Goal: Check status: Check status

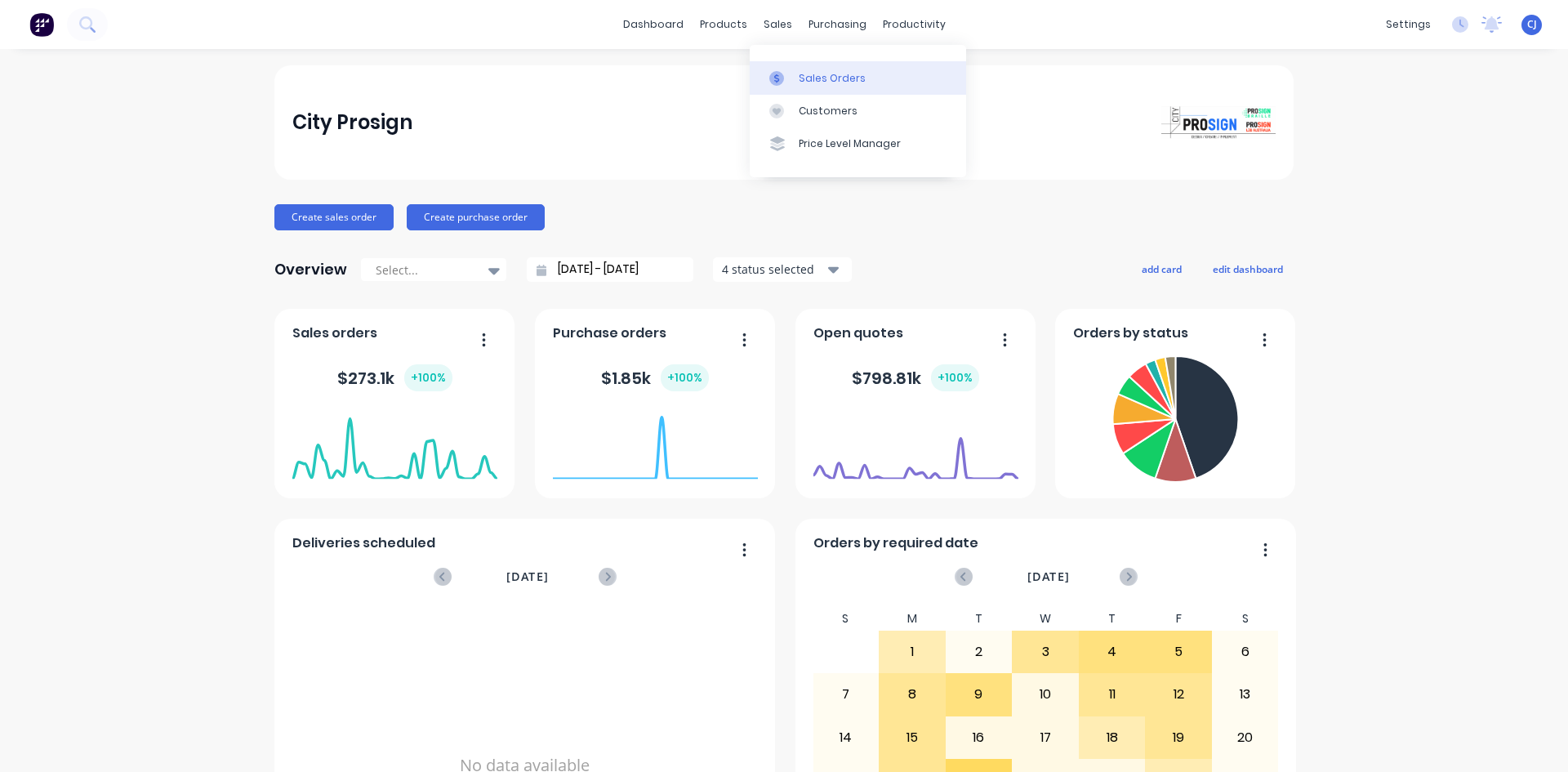
click at [779, 73] on icon at bounding box center [776, 78] width 15 height 15
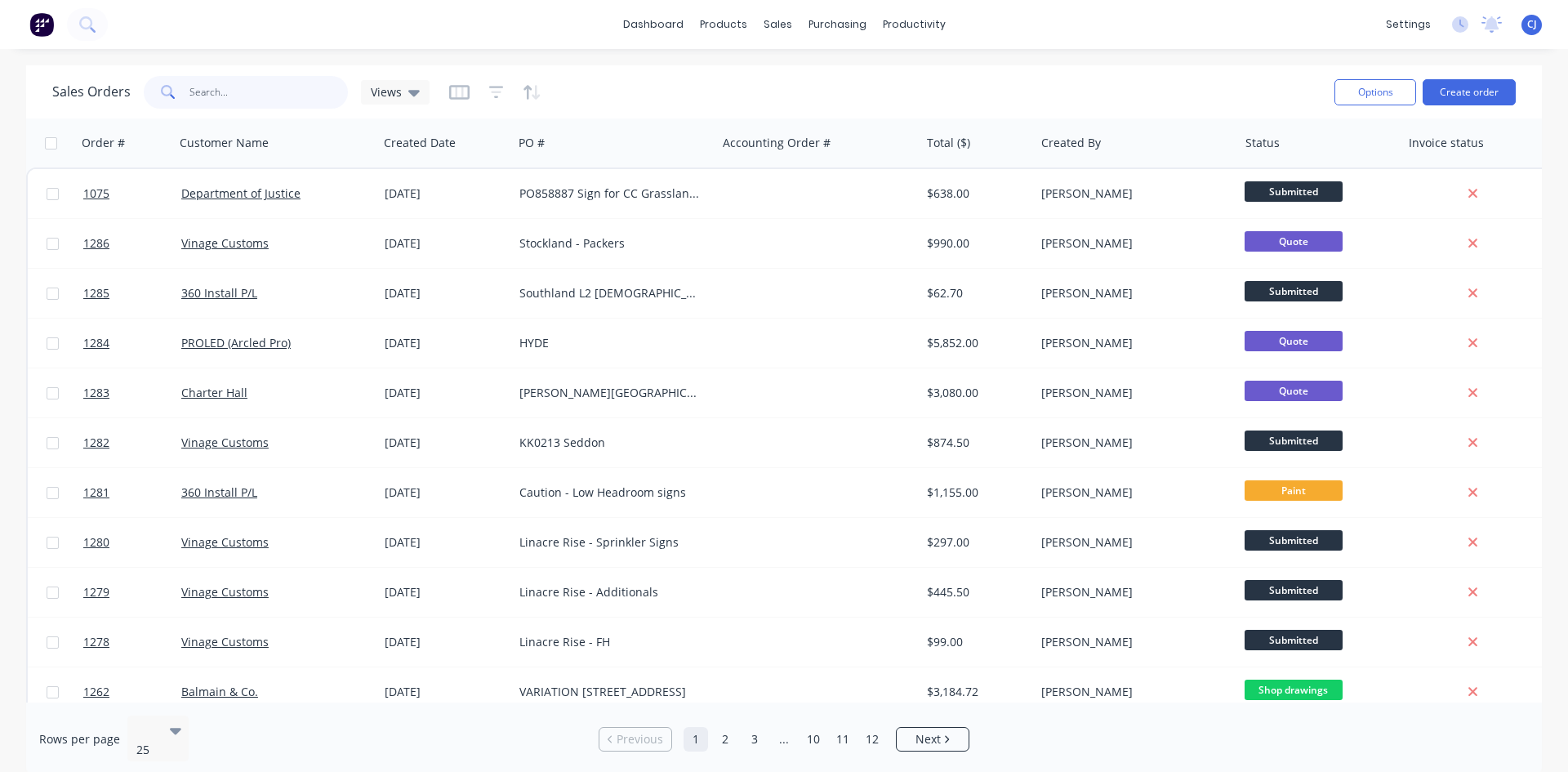
click at [253, 101] on input "text" at bounding box center [269, 92] width 159 height 32
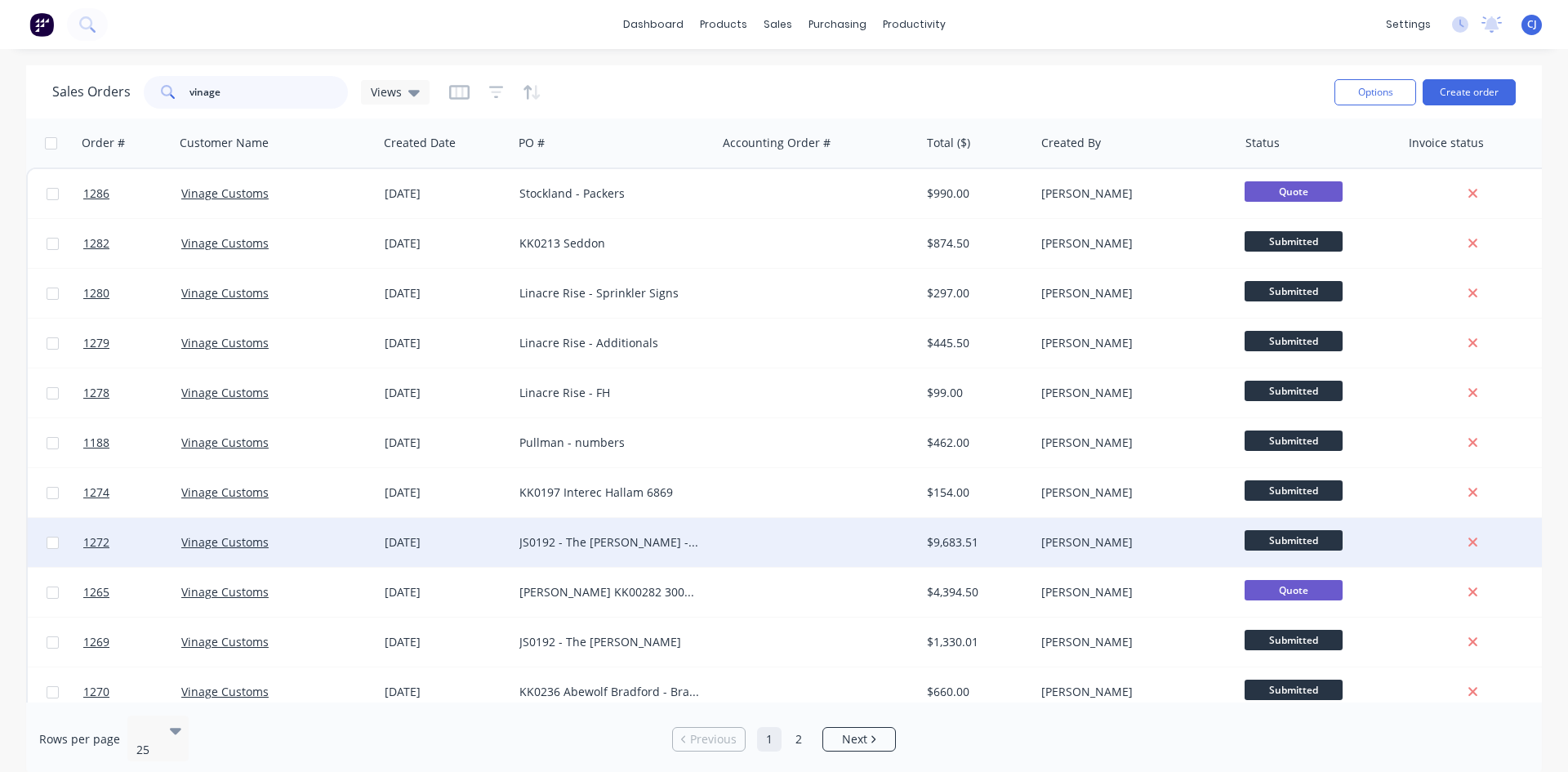
type input "vinage"
click at [835, 533] on div at bounding box center [817, 543] width 203 height 49
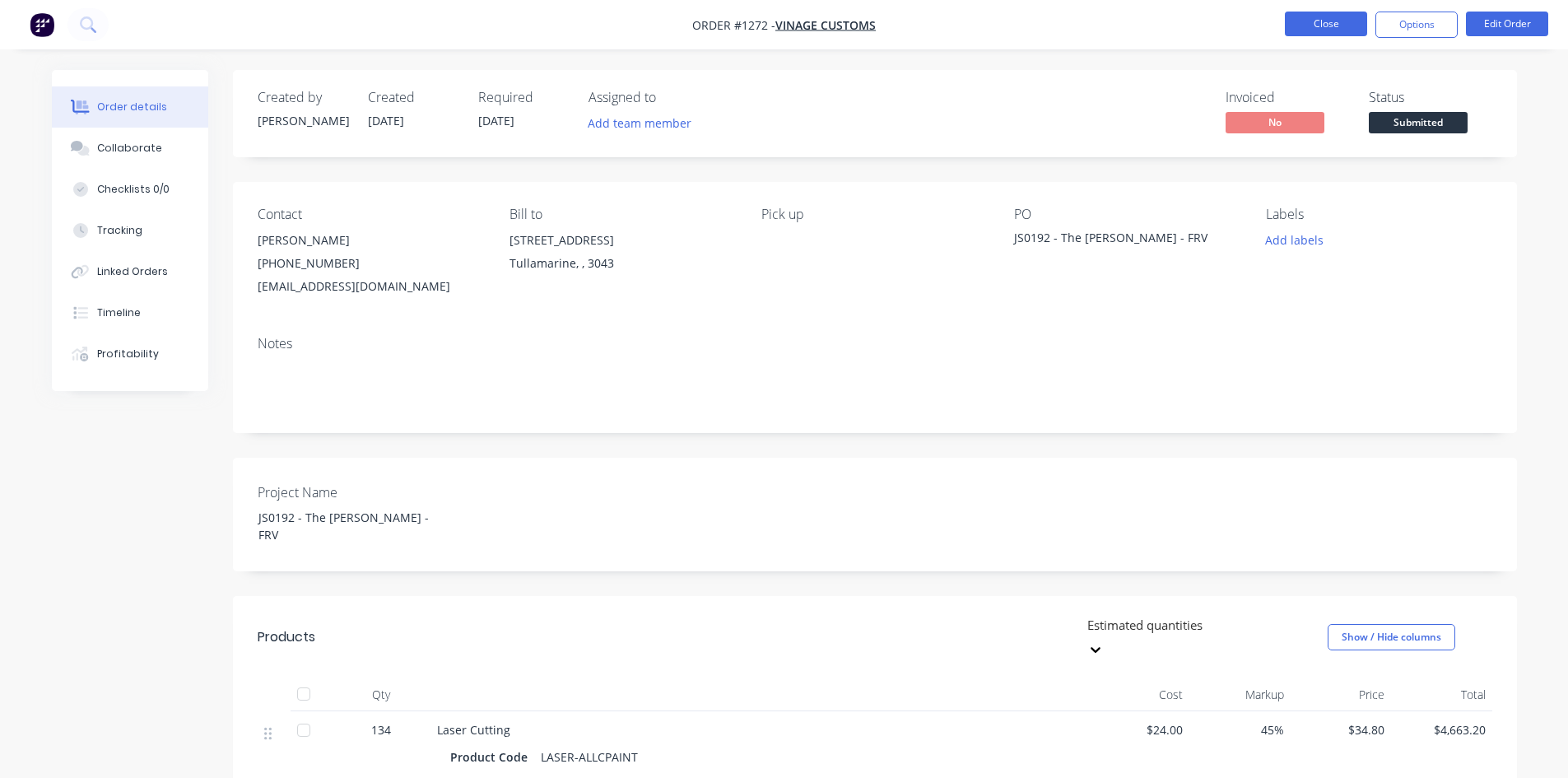
click at [1312, 22] on button "Close" at bounding box center [1325, 24] width 82 height 25
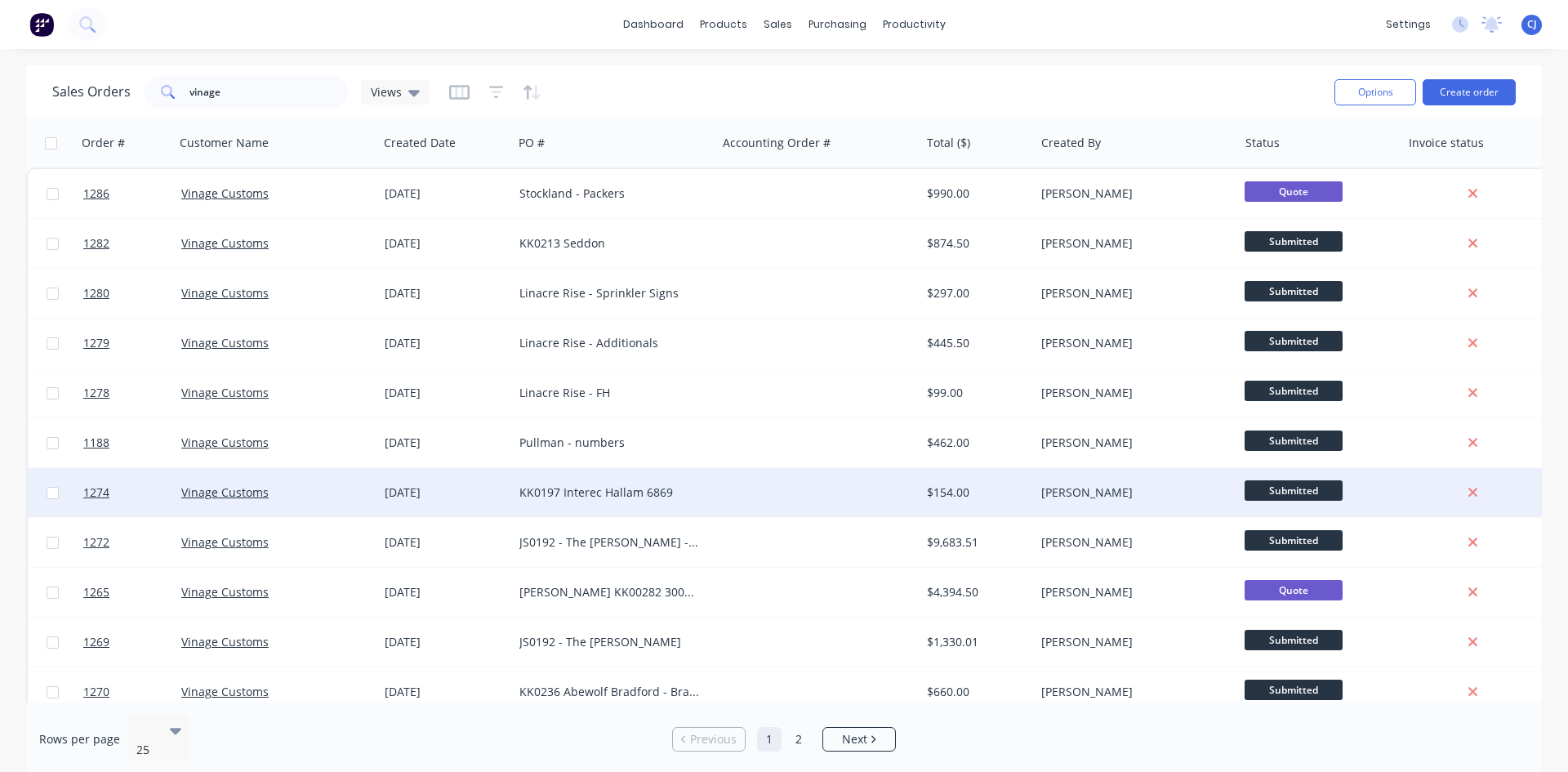
click at [757, 486] on div at bounding box center [817, 493] width 203 height 49
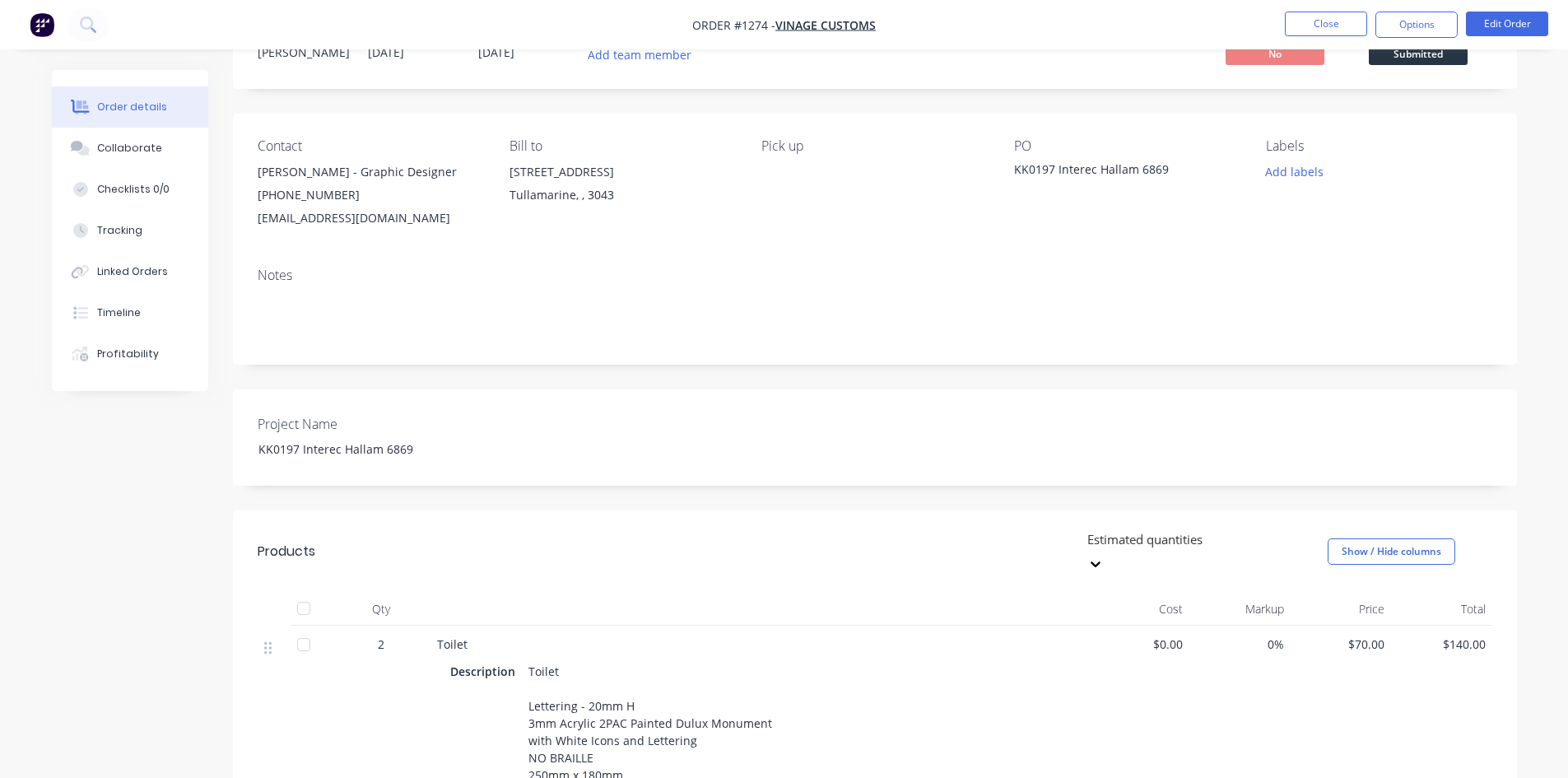
scroll to position [29, 0]
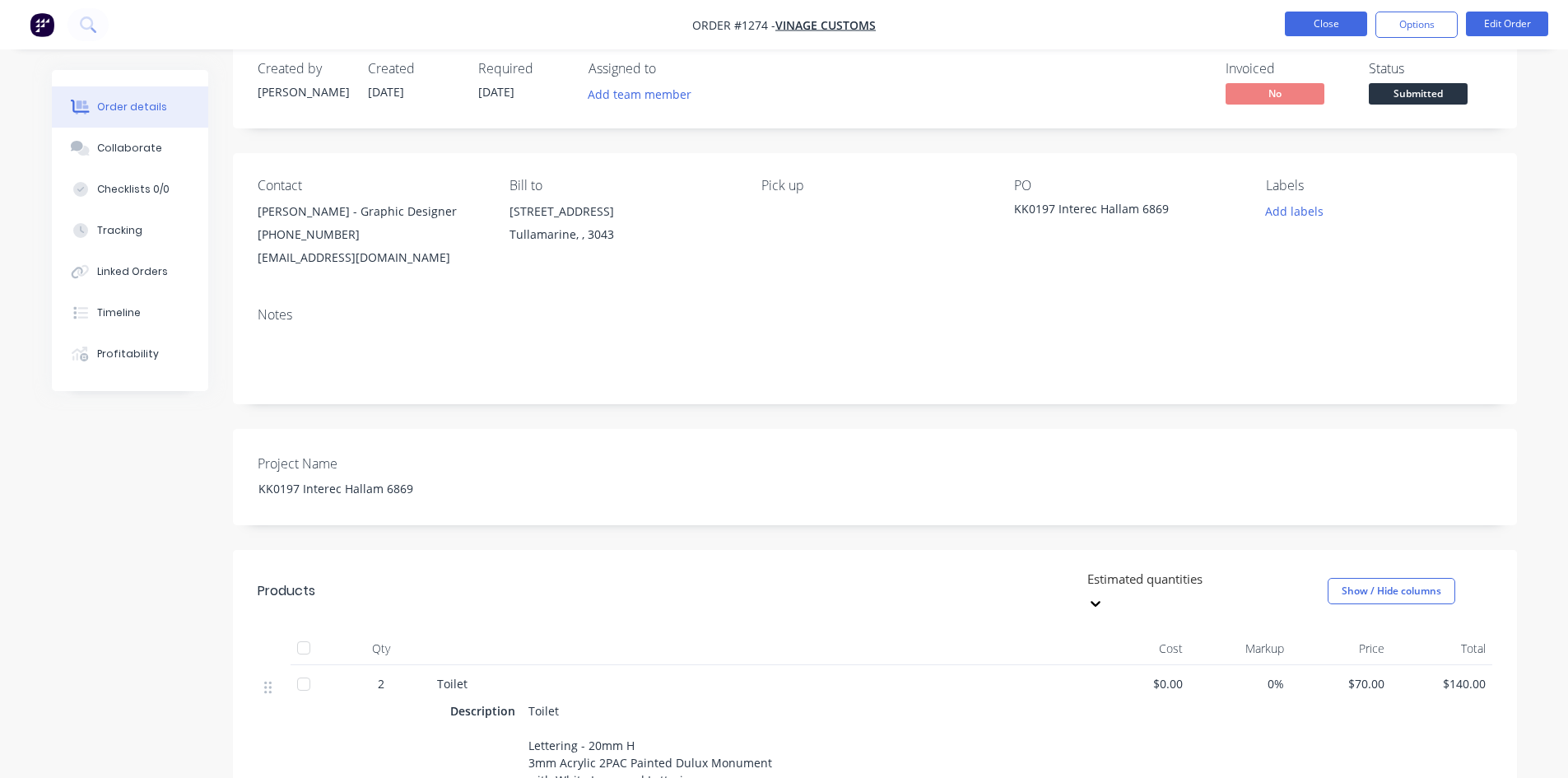
click at [1323, 20] on button "Close" at bounding box center [1325, 24] width 82 height 25
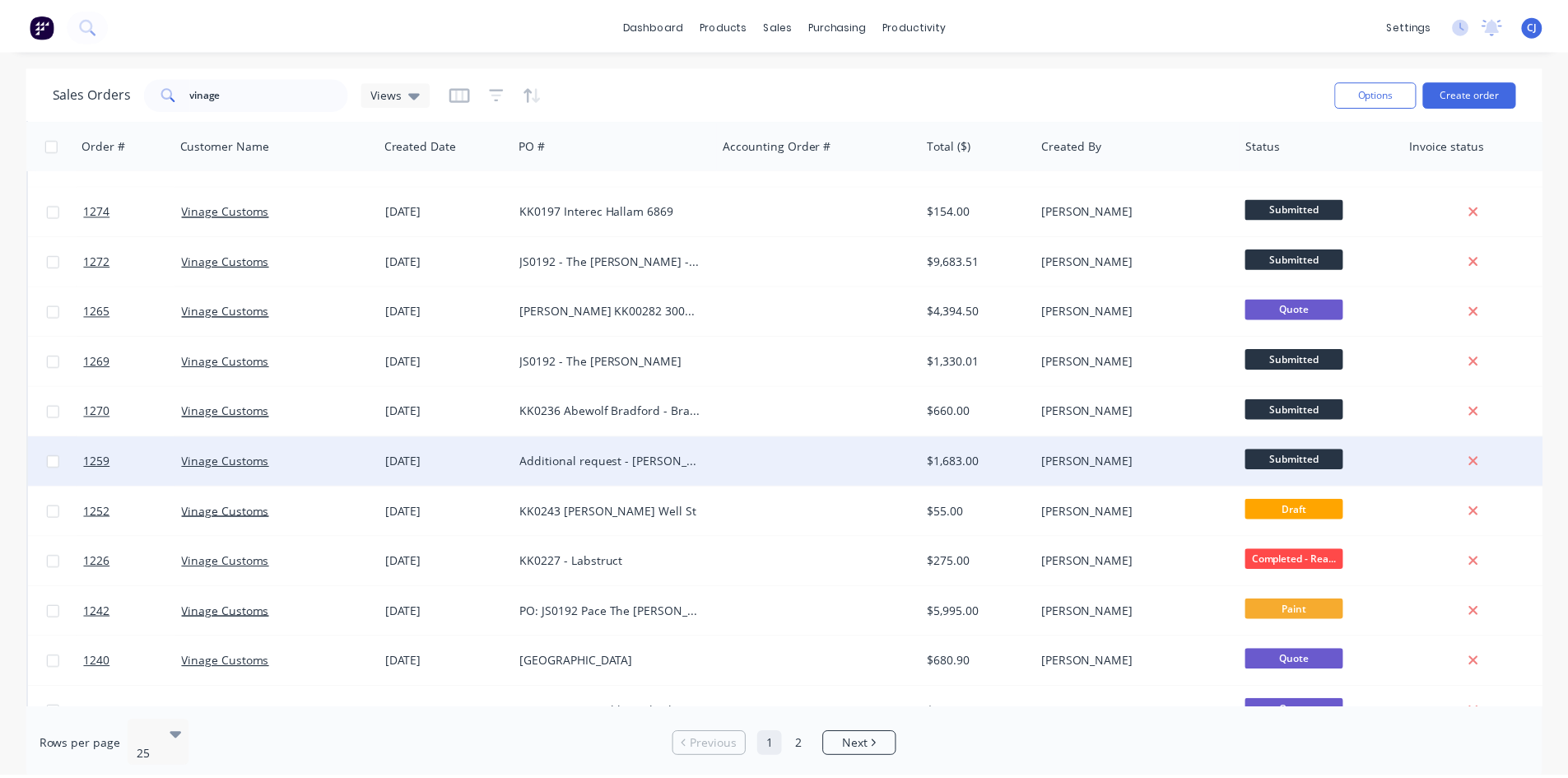
scroll to position [247, 0]
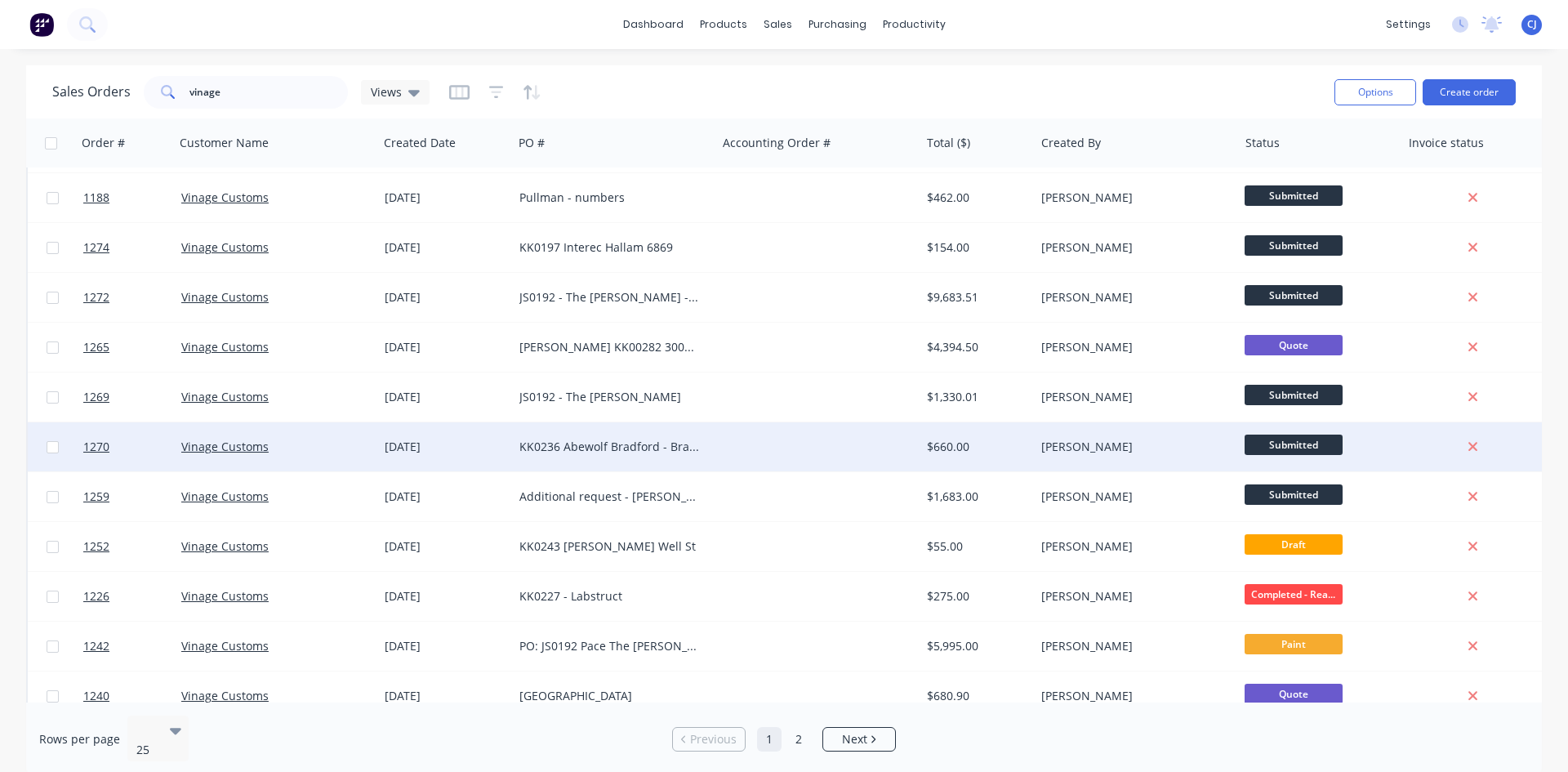
click at [801, 446] on div at bounding box center [817, 446] width 203 height 49
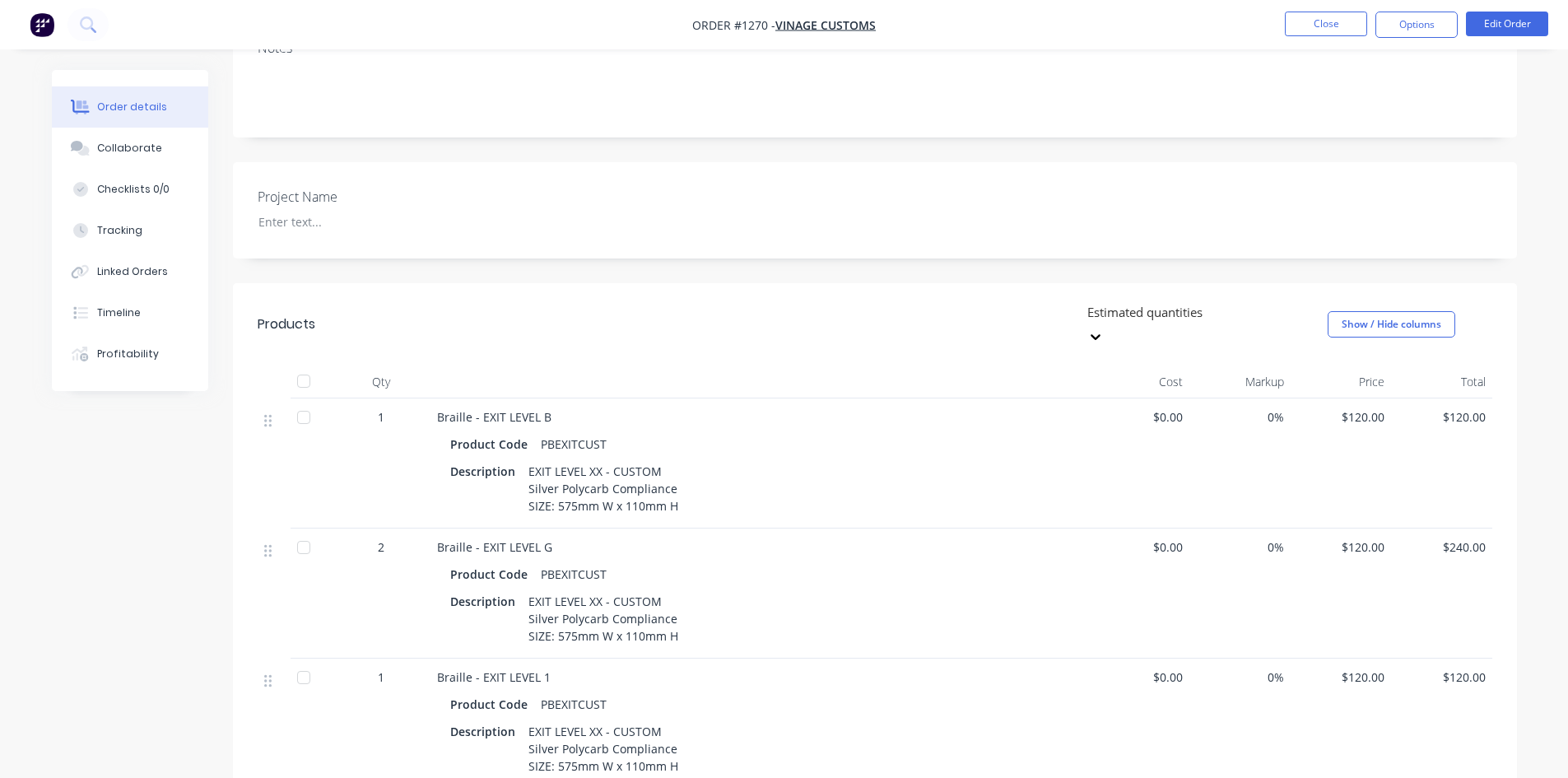
scroll to position [295, 0]
click at [1355, 21] on button "Close" at bounding box center [1325, 24] width 82 height 25
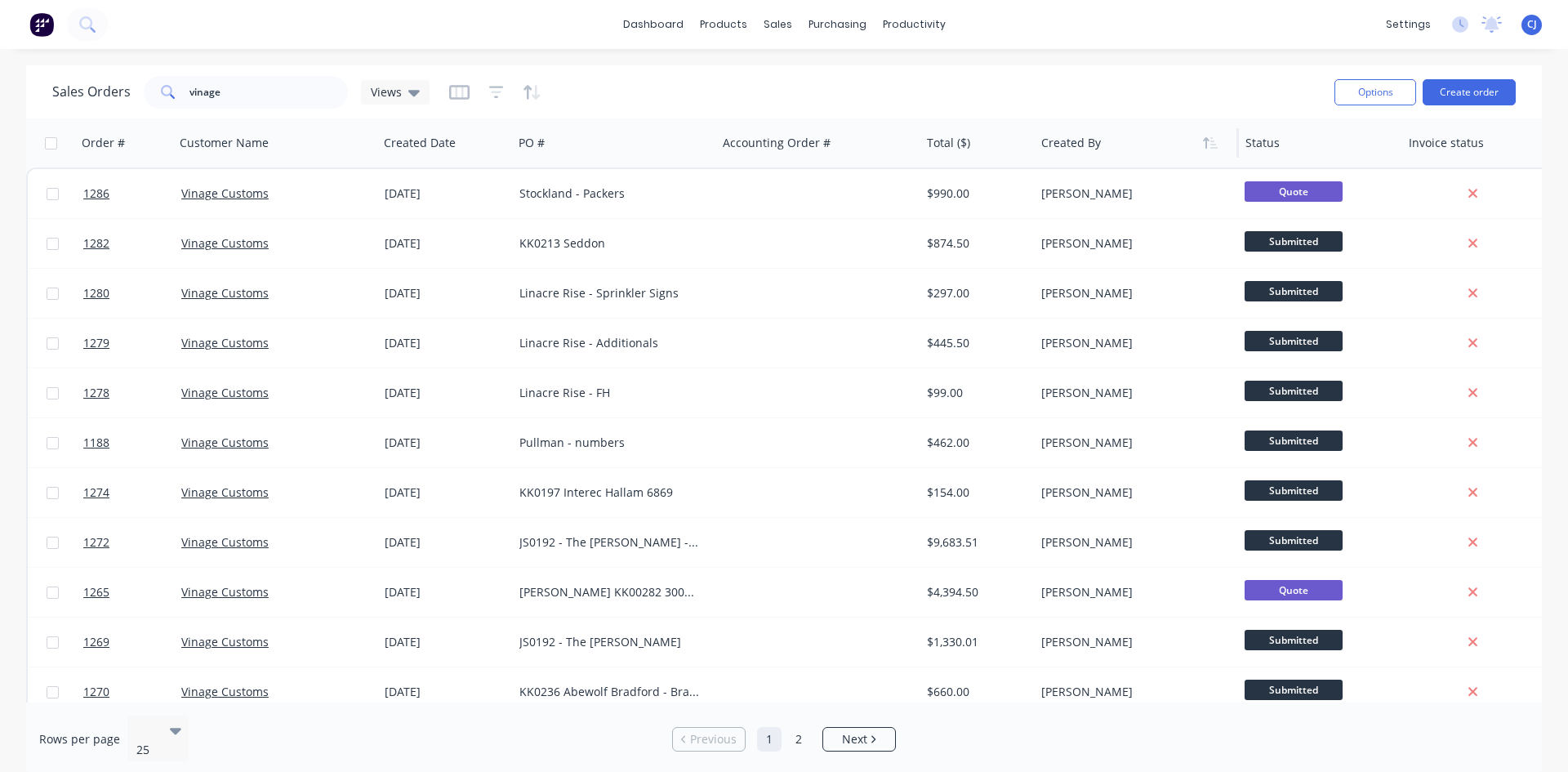
click at [1092, 139] on div at bounding box center [1131, 143] width 181 height 32
click at [1215, 146] on icon "button" at bounding box center [1210, 143] width 15 height 13
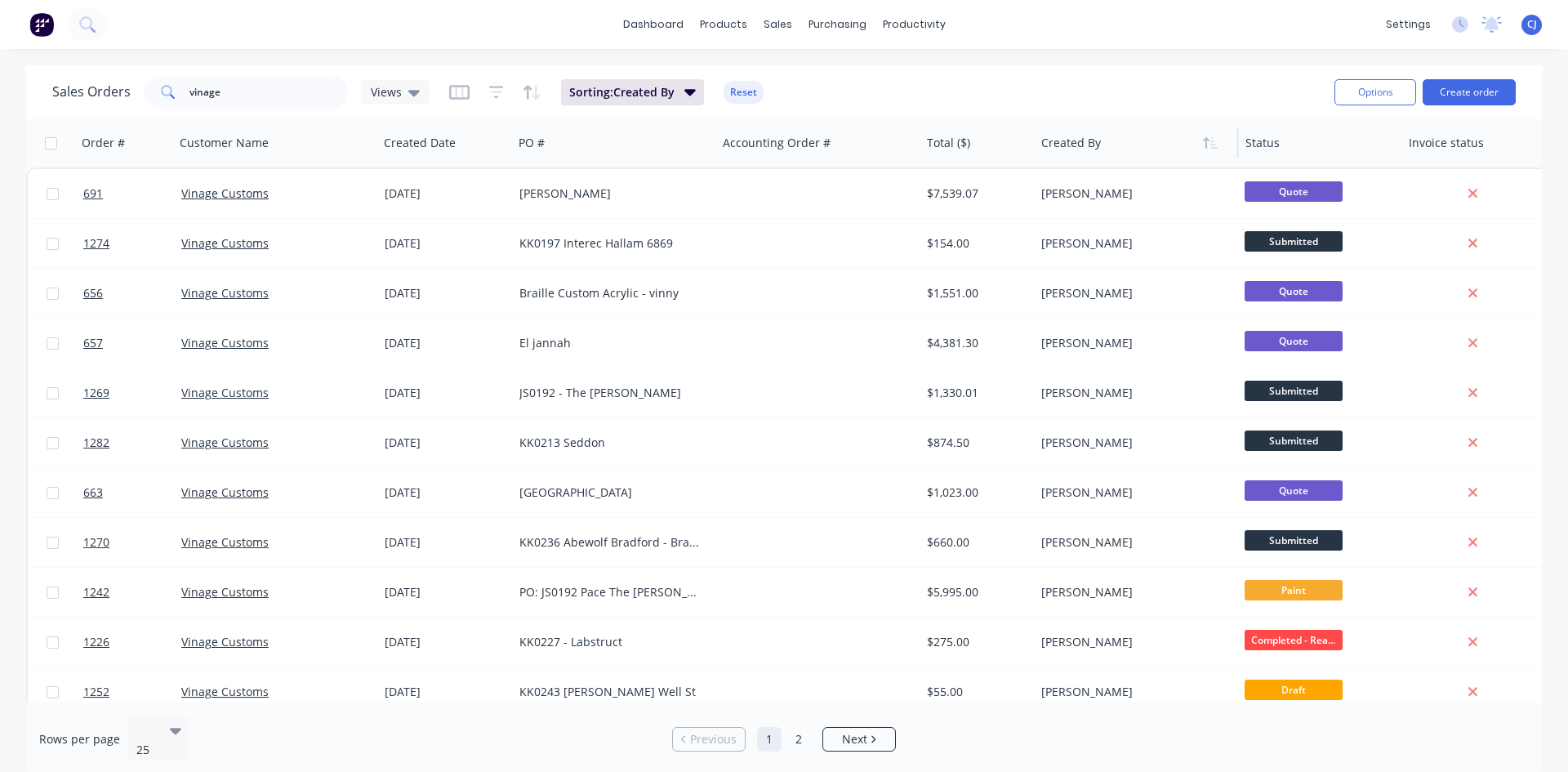
click at [1117, 151] on div at bounding box center [1131, 143] width 181 height 32
click at [738, 90] on button "Reset" at bounding box center [744, 92] width 40 height 23
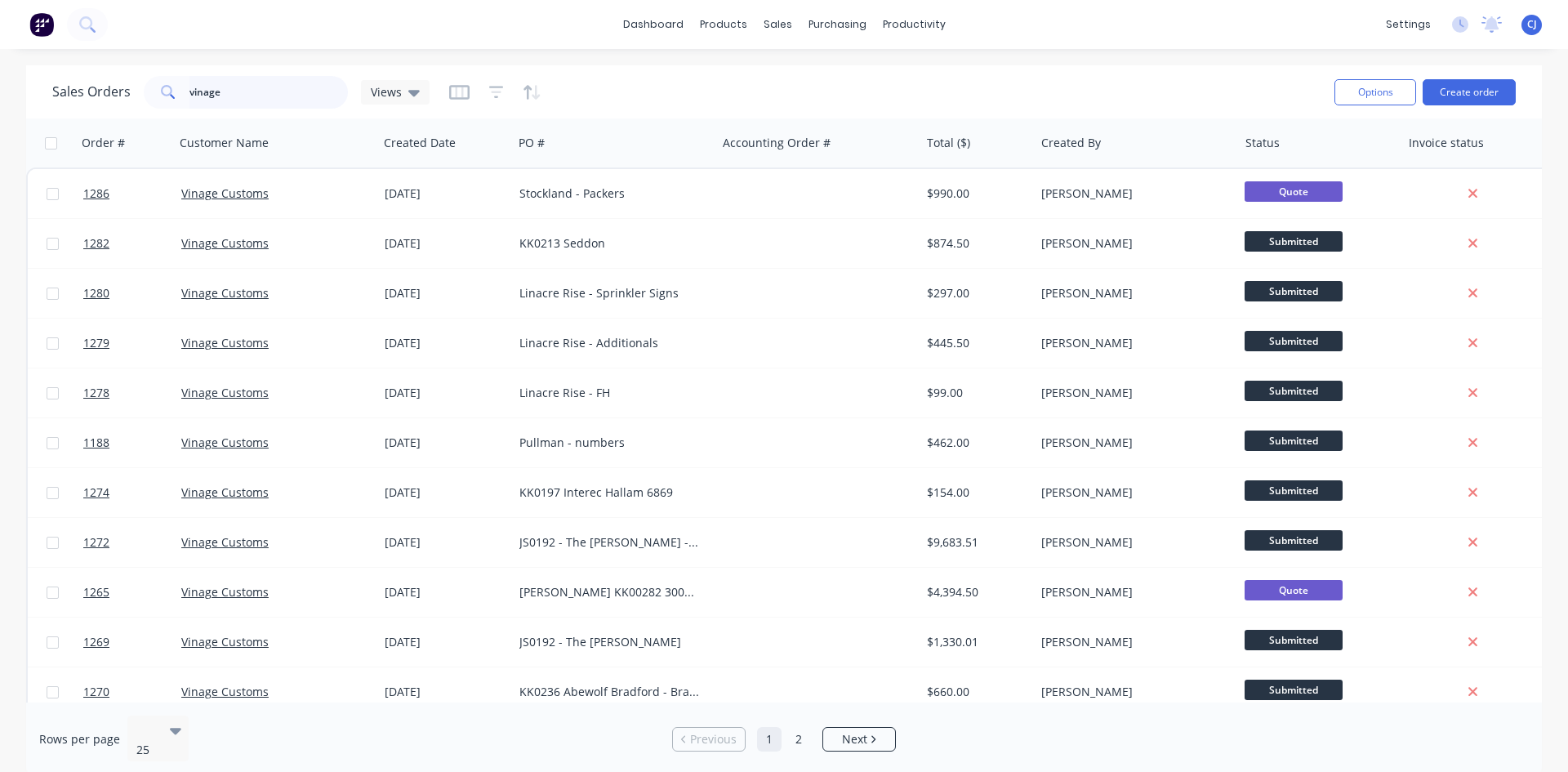
click at [238, 99] on input "vinage" at bounding box center [269, 92] width 159 height 32
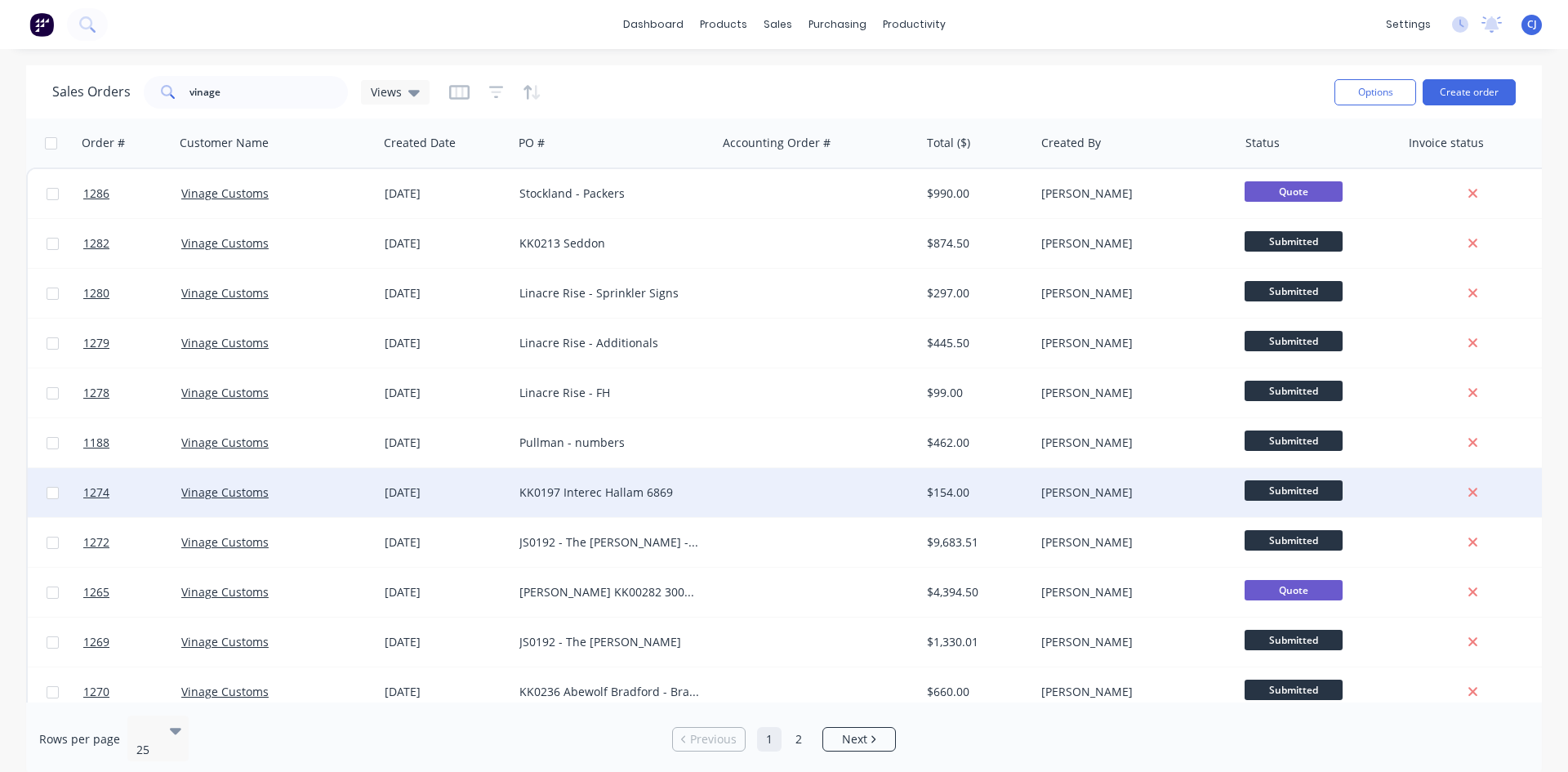
click at [612, 487] on div "KK0197 Interec Hallam 6869" at bounding box center [609, 492] width 181 height 17
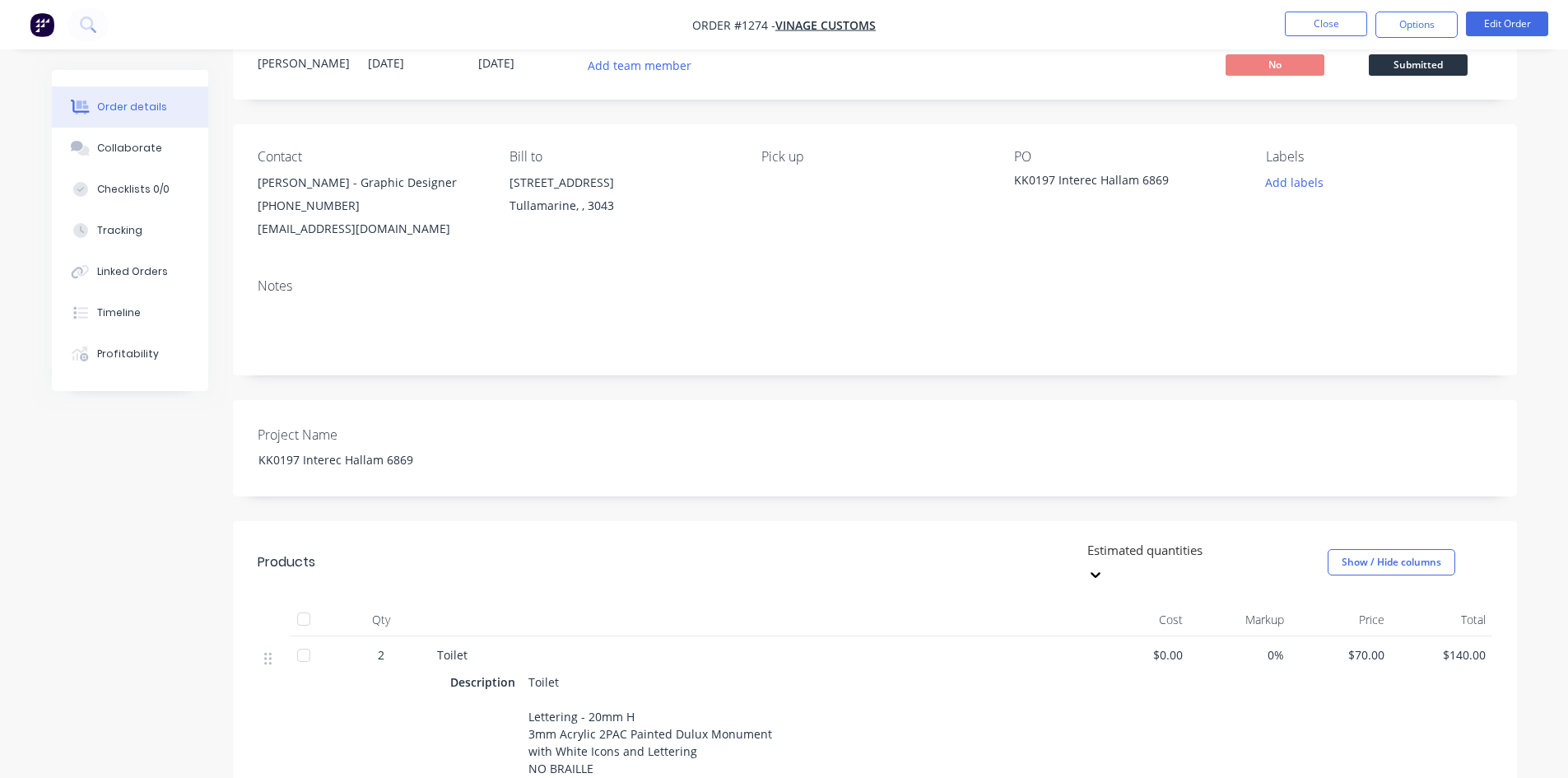
scroll to position [29, 0]
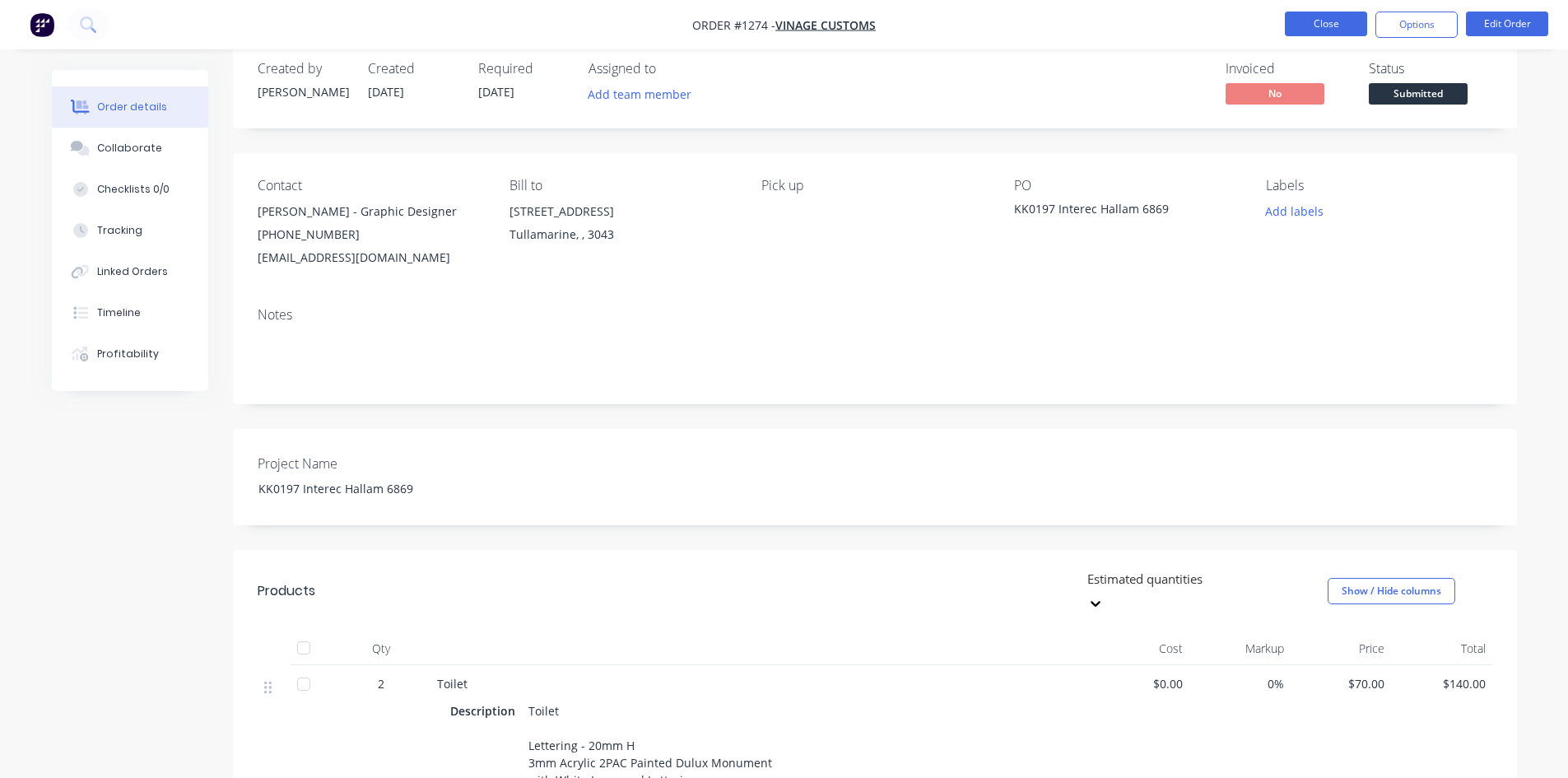
click at [1331, 19] on button "Close" at bounding box center [1325, 24] width 82 height 25
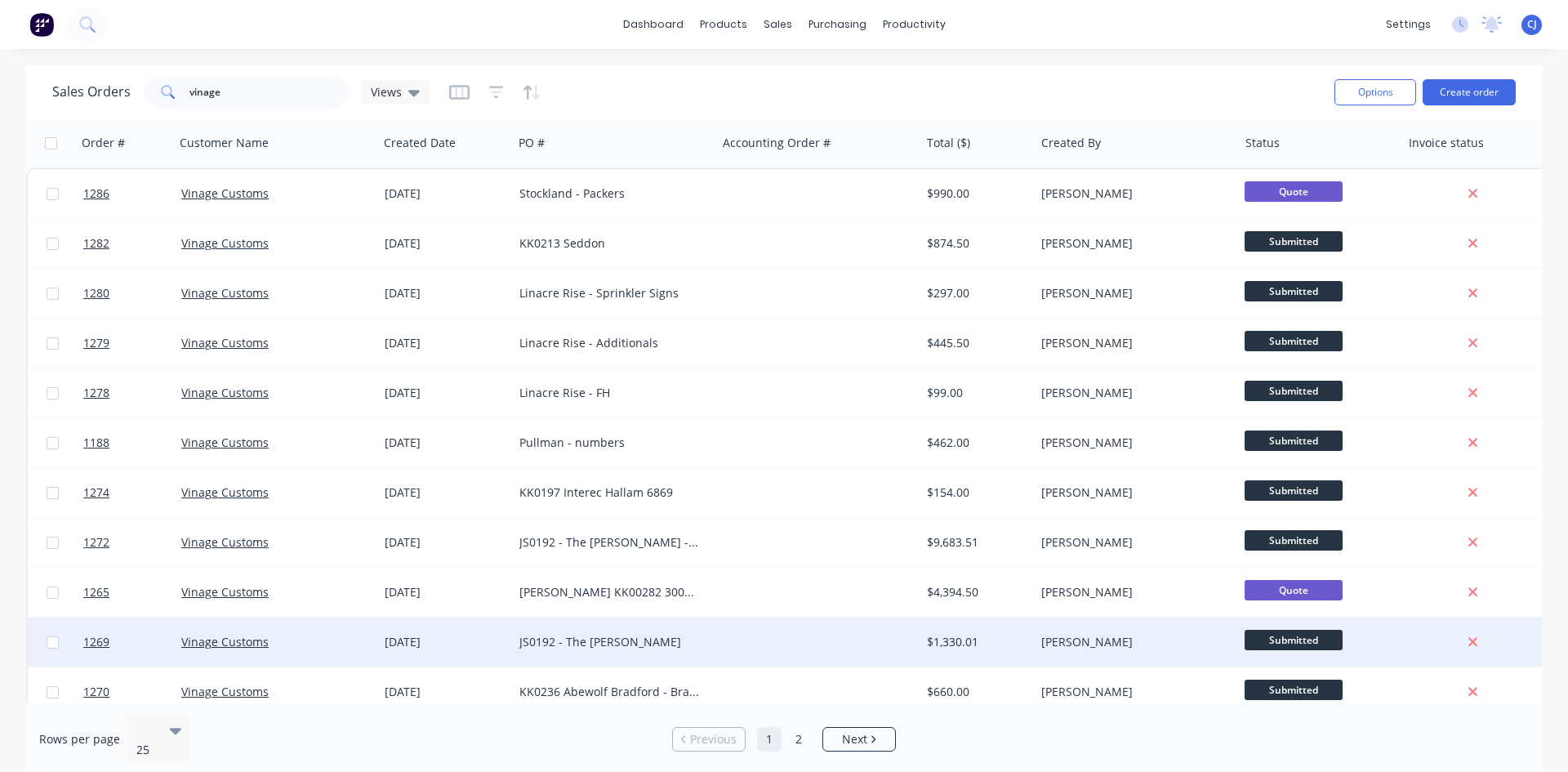
click at [687, 632] on div "JS0192 - The [PERSON_NAME]" at bounding box center [614, 642] width 203 height 49
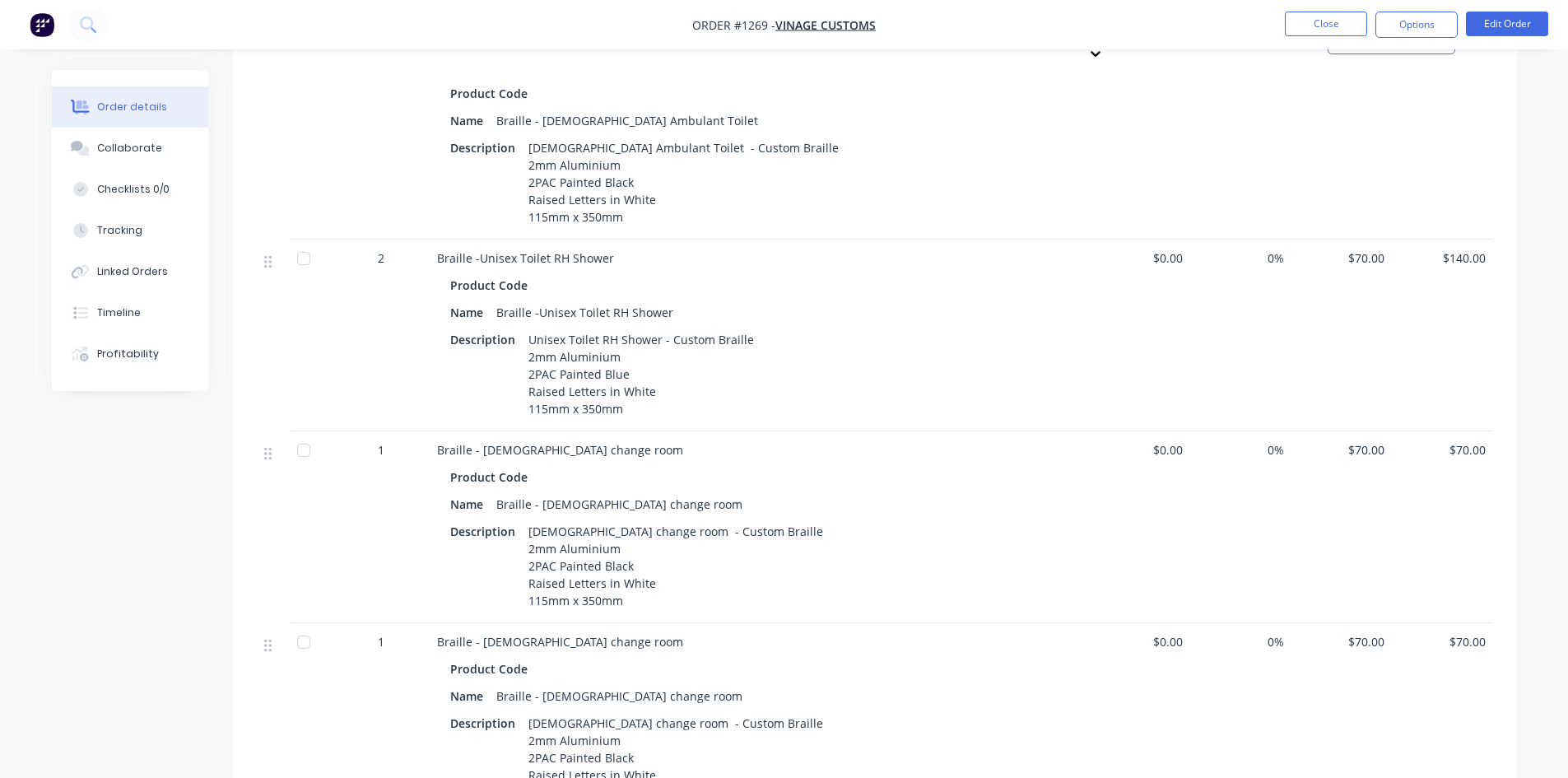
scroll to position [2238, 0]
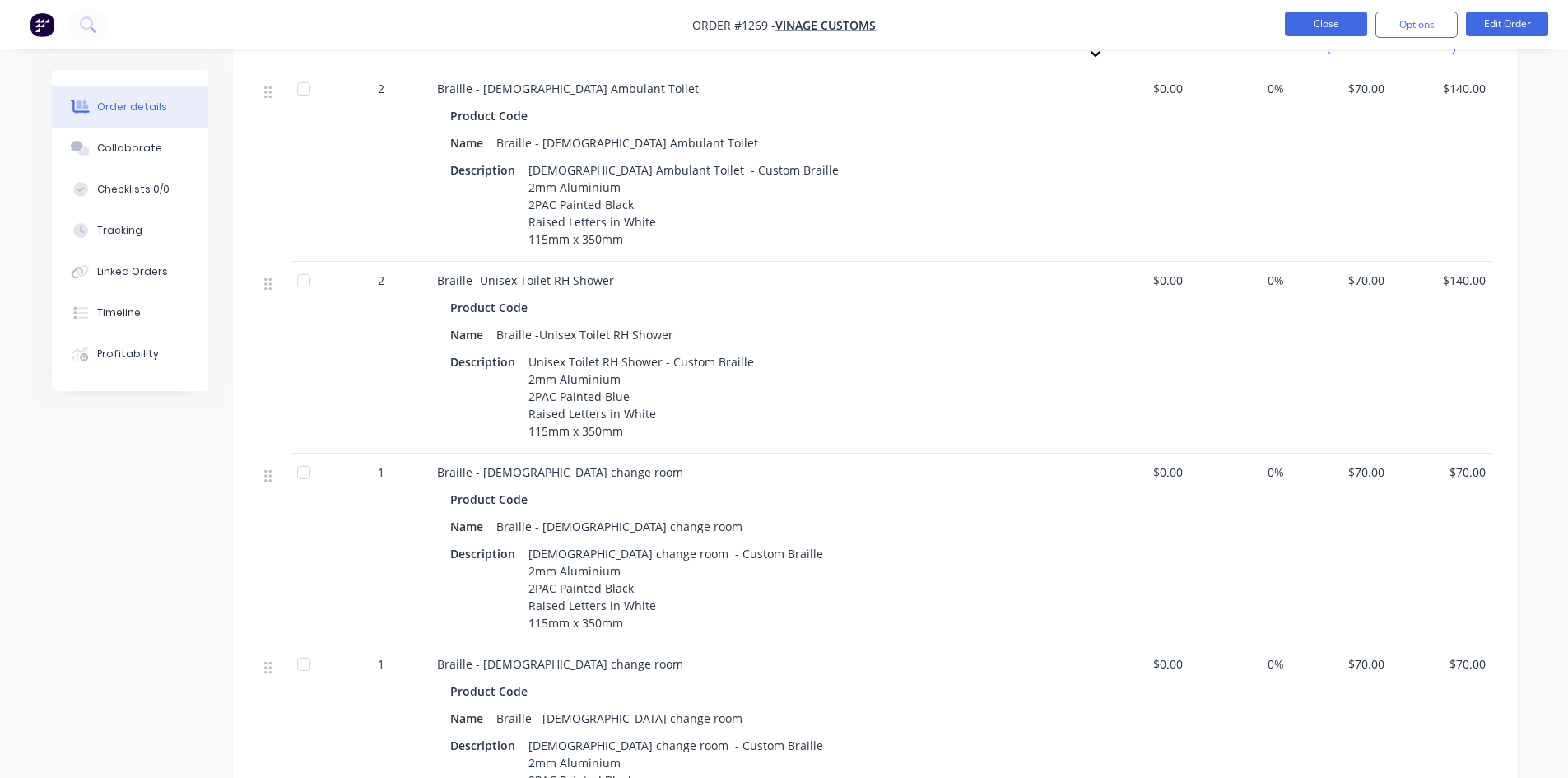
click at [1303, 19] on button "Close" at bounding box center [1325, 24] width 82 height 25
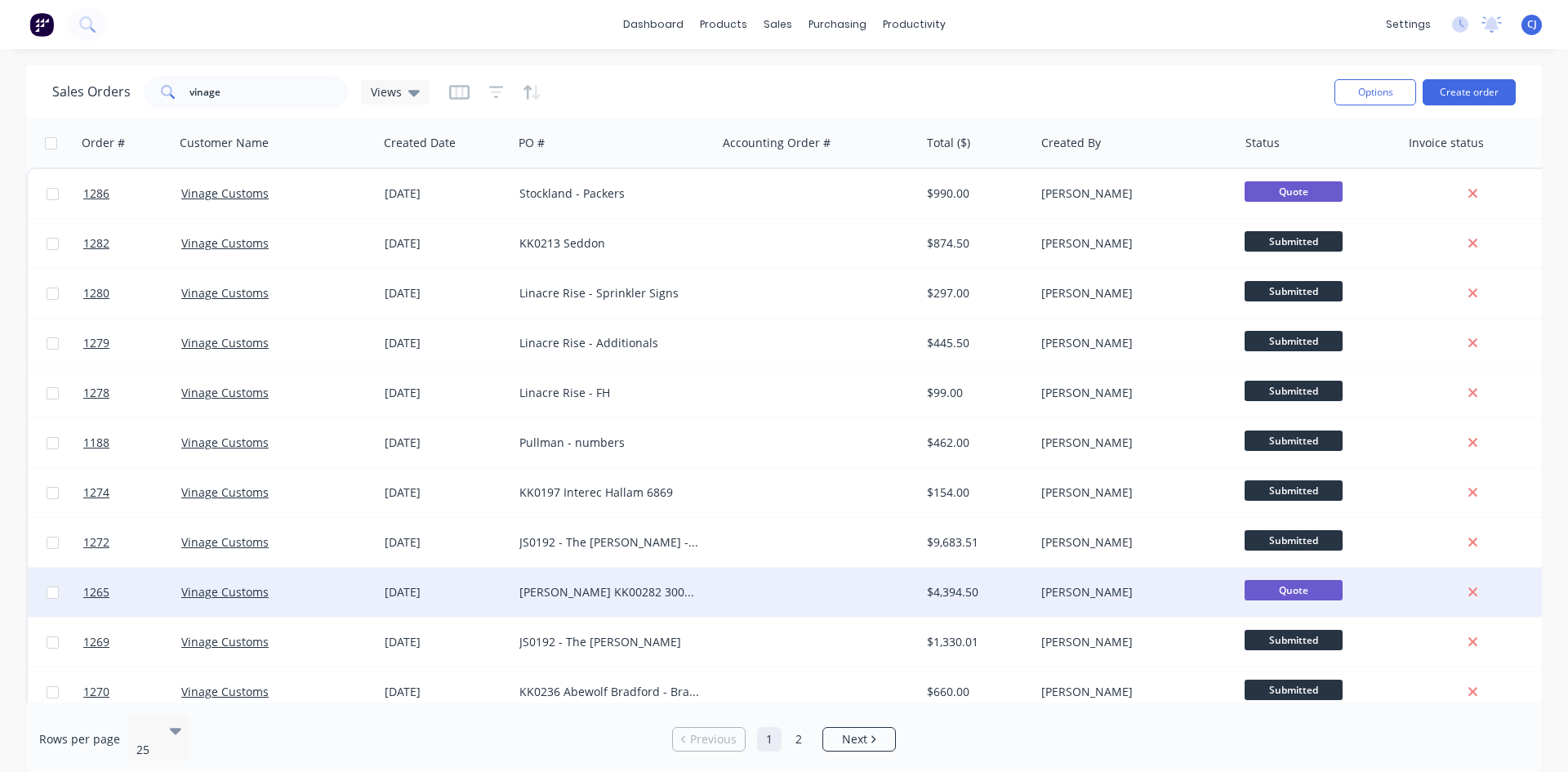
click at [814, 583] on div at bounding box center [817, 593] width 203 height 49
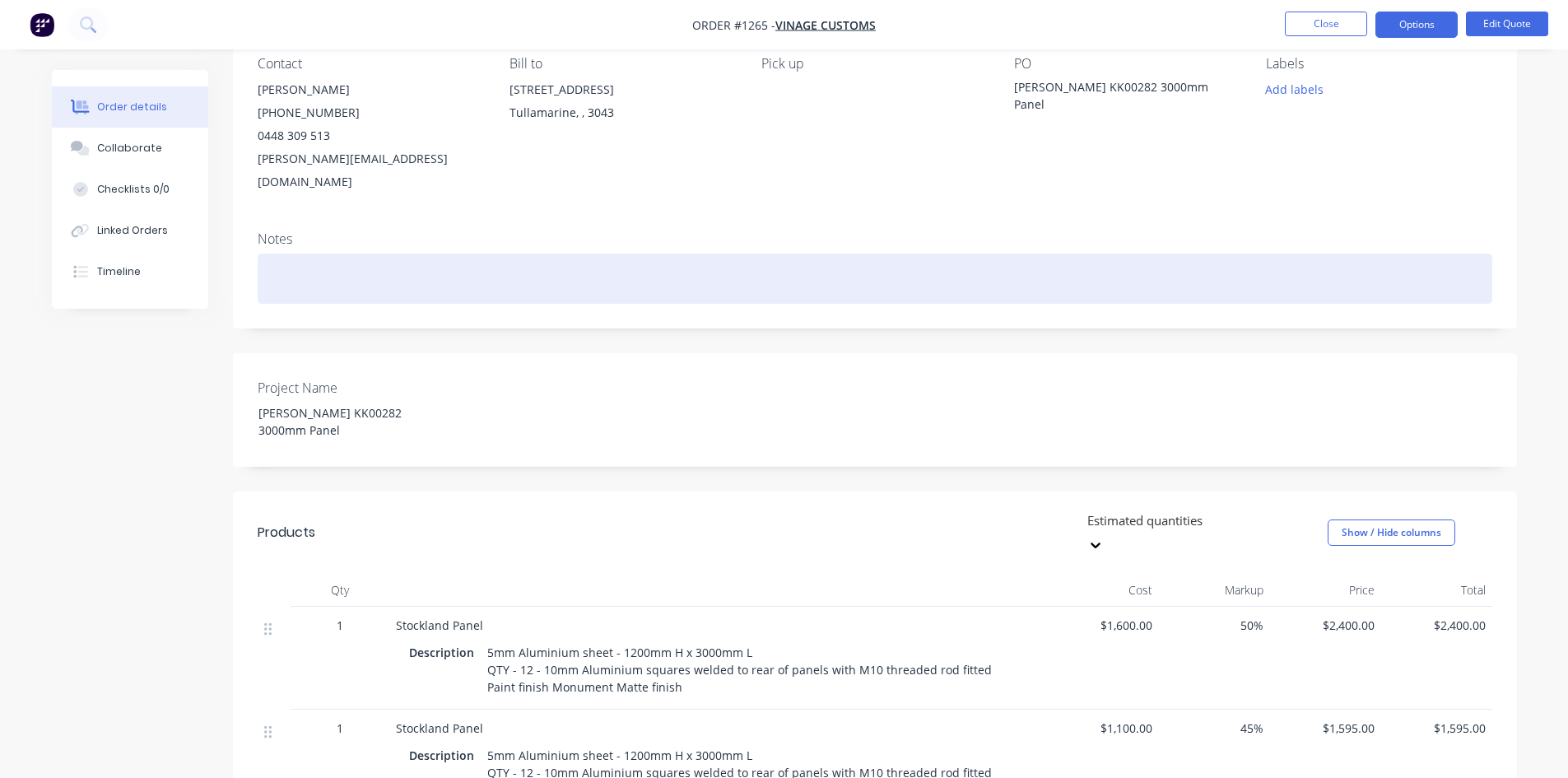
scroll to position [165, 0]
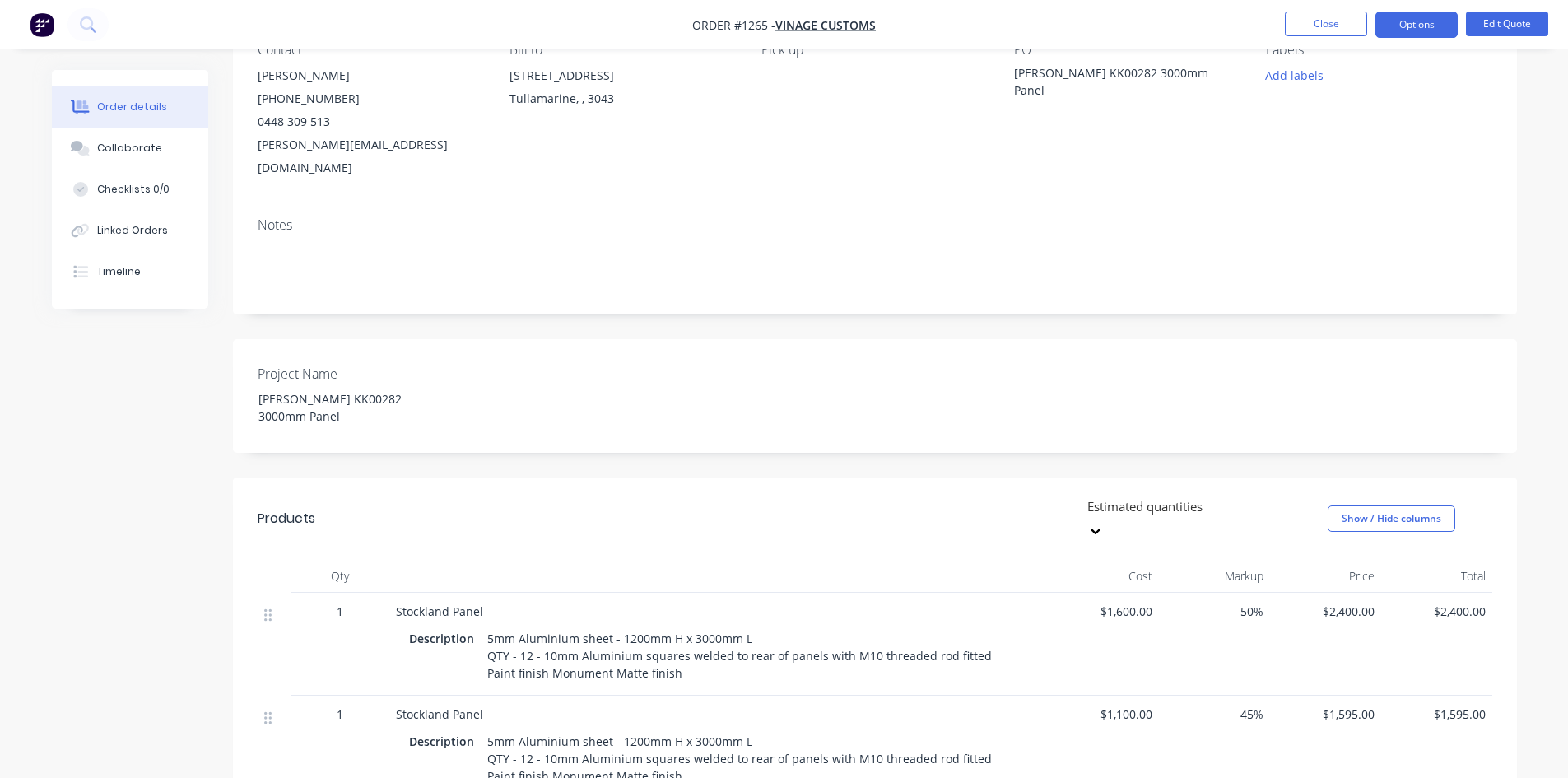
click at [1288, 7] on nav "Order #1265 - Vinage Customs Close Options Edit Quote" at bounding box center [784, 25] width 1568 height 49
click at [1289, 14] on button "Close" at bounding box center [1325, 24] width 82 height 25
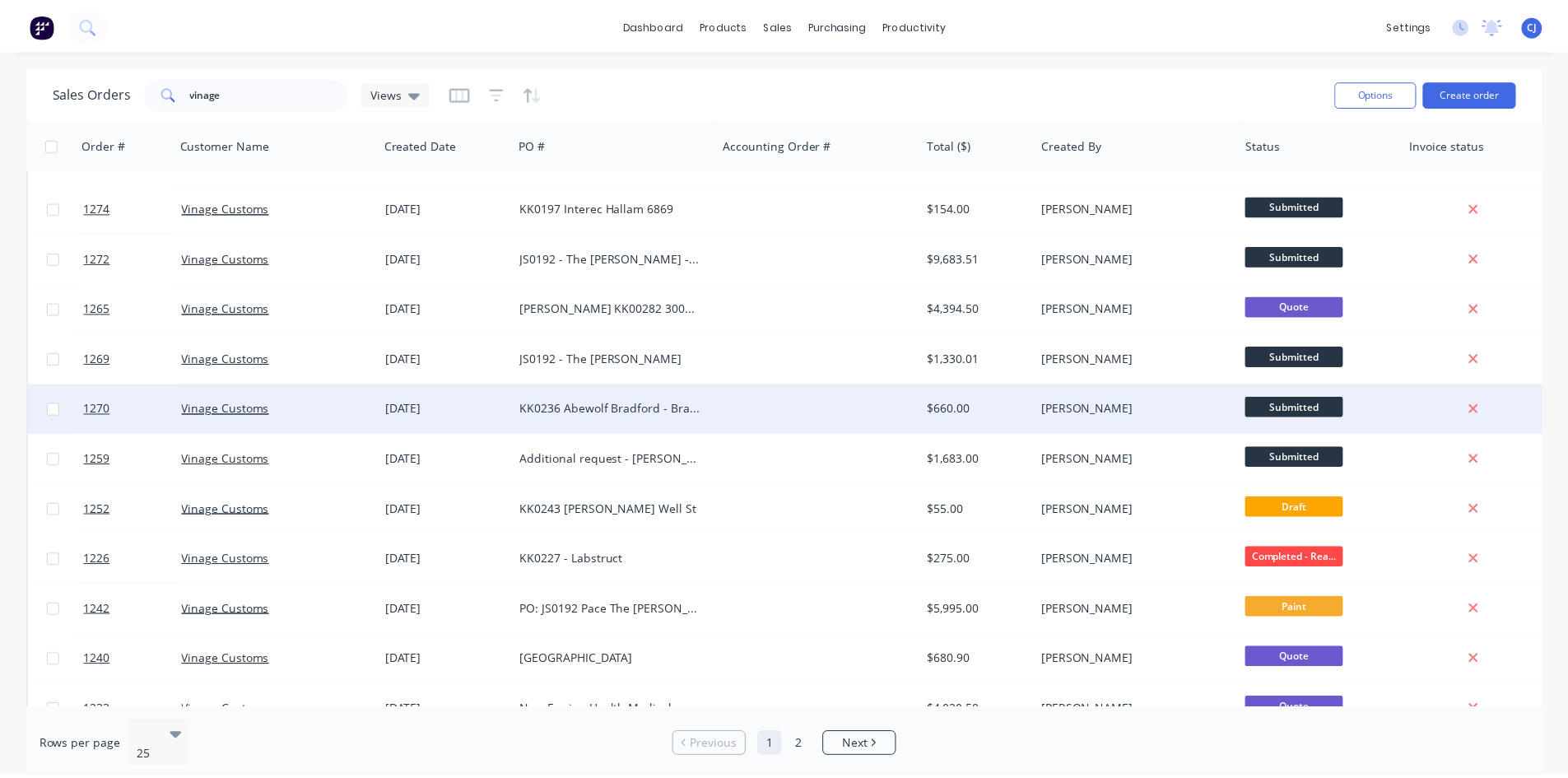
scroll to position [329, 0]
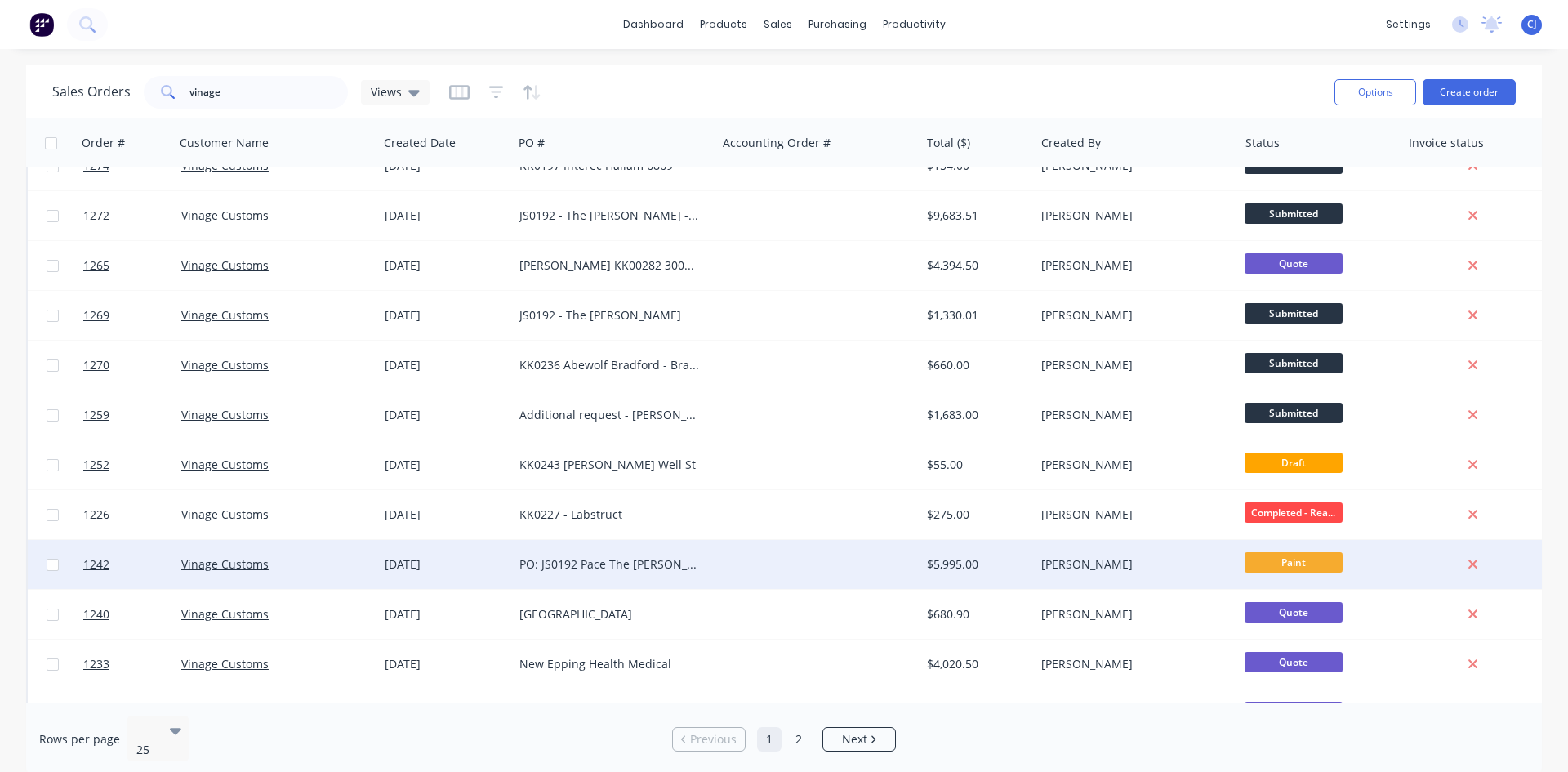
click at [963, 552] on div "$5,995.00" at bounding box center [977, 565] width 115 height 49
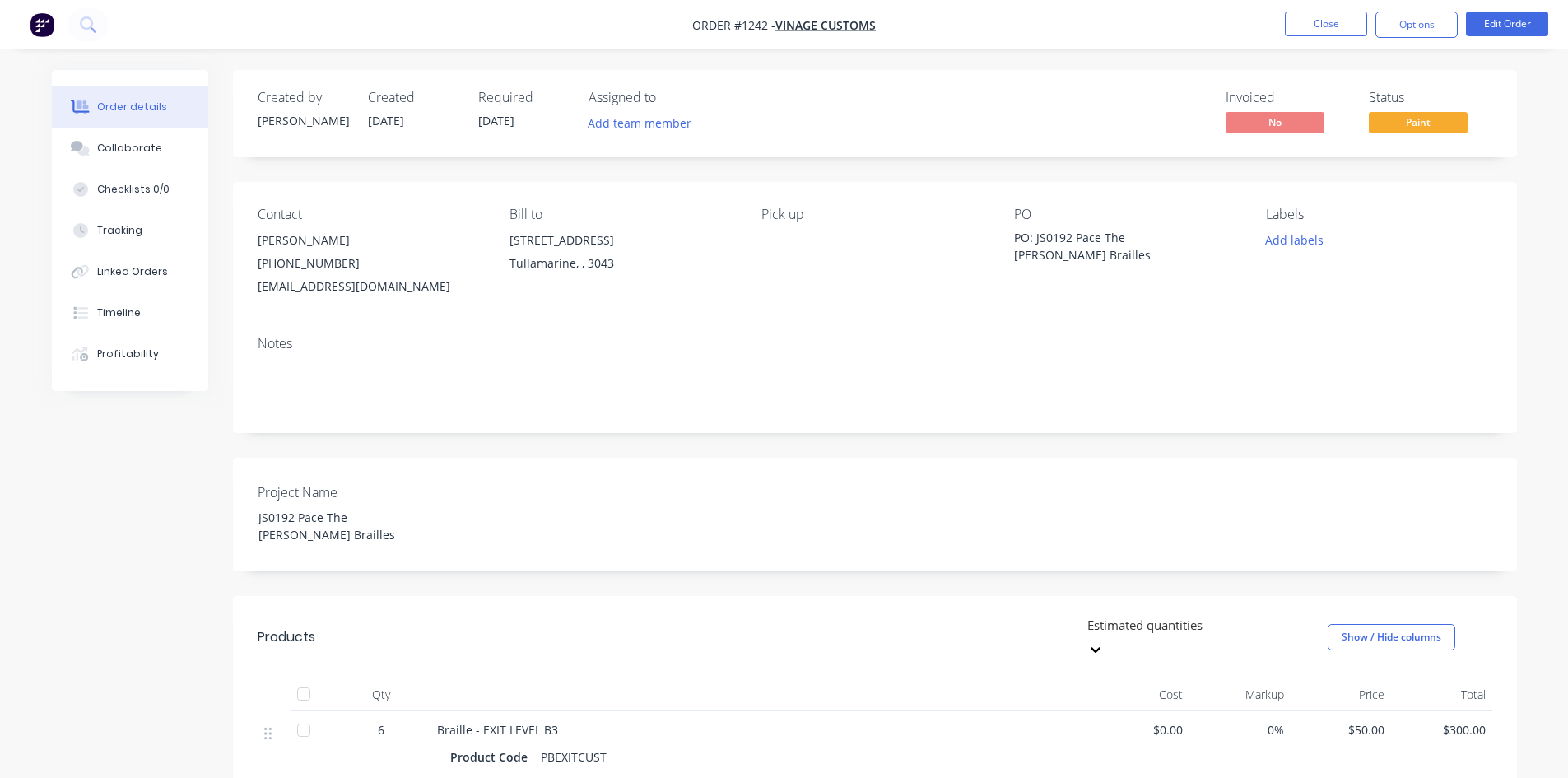
click at [1405, 126] on span "Paint" at bounding box center [1418, 122] width 99 height 20
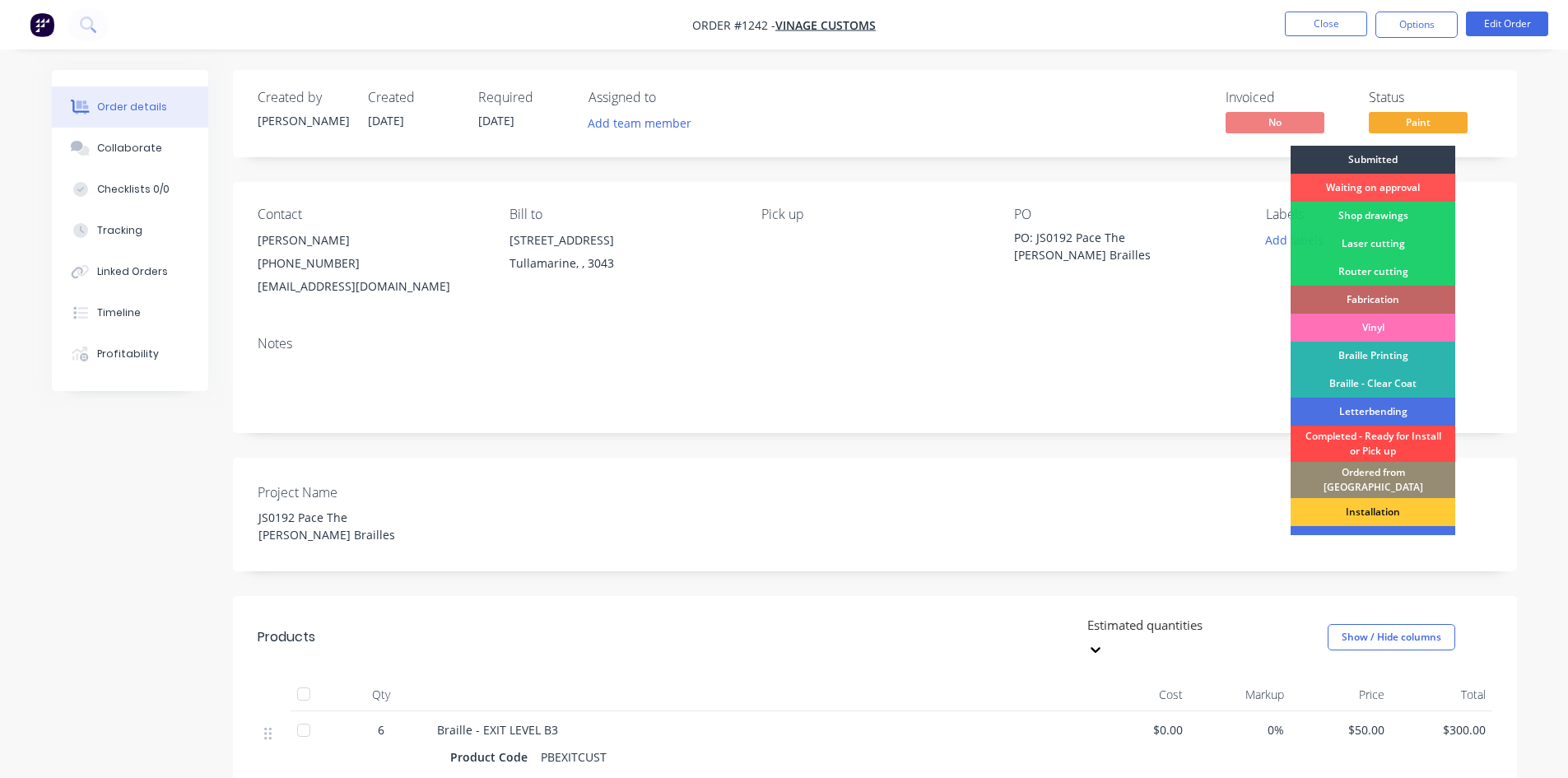
click at [1359, 445] on div "Completed - Ready for Install or Pick up" at bounding box center [1372, 443] width 165 height 36
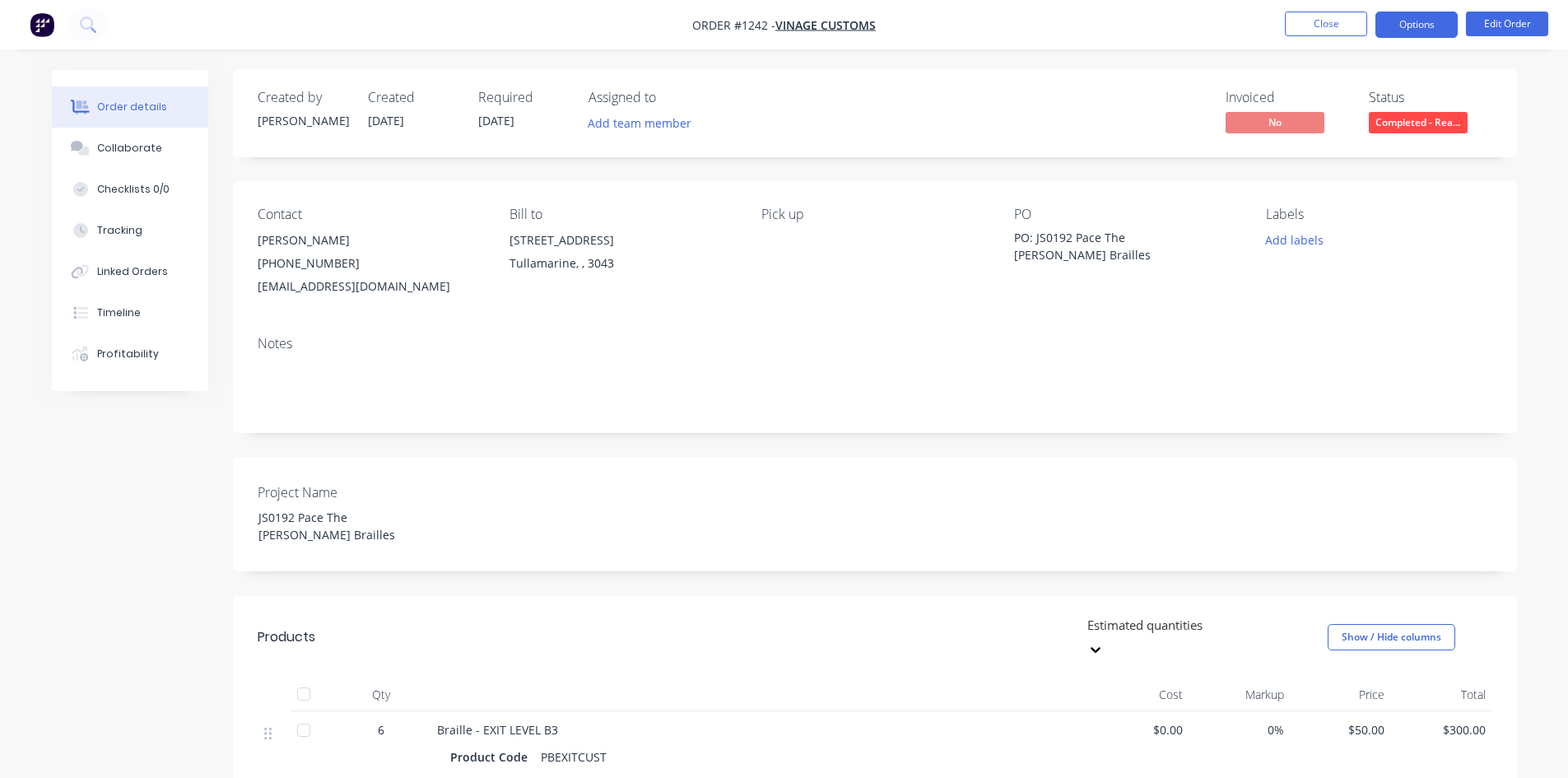
click at [1432, 31] on button "Options" at bounding box center [1415, 25] width 82 height 26
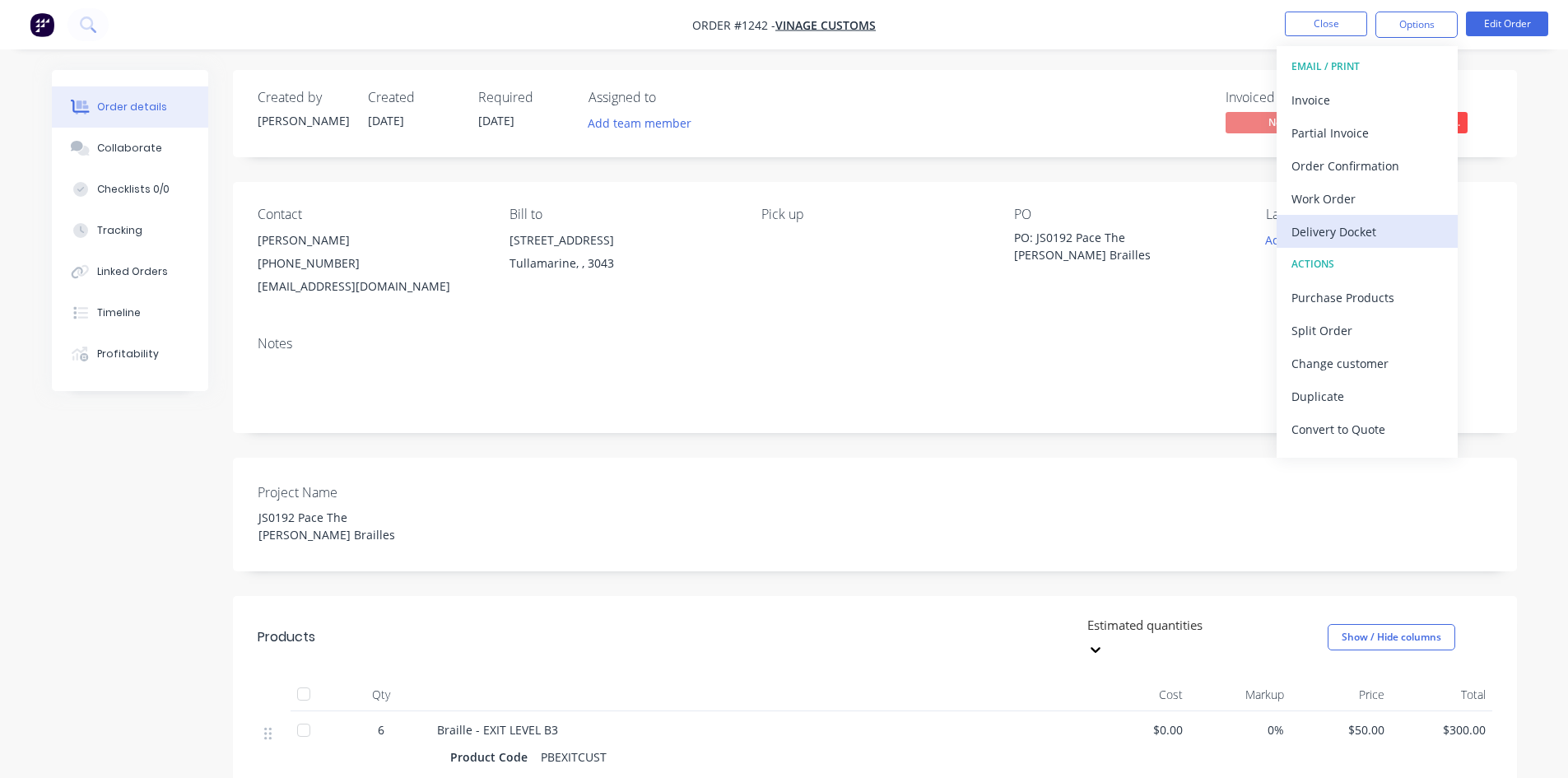
click at [1354, 236] on div "Delivery Docket" at bounding box center [1367, 231] width 152 height 24
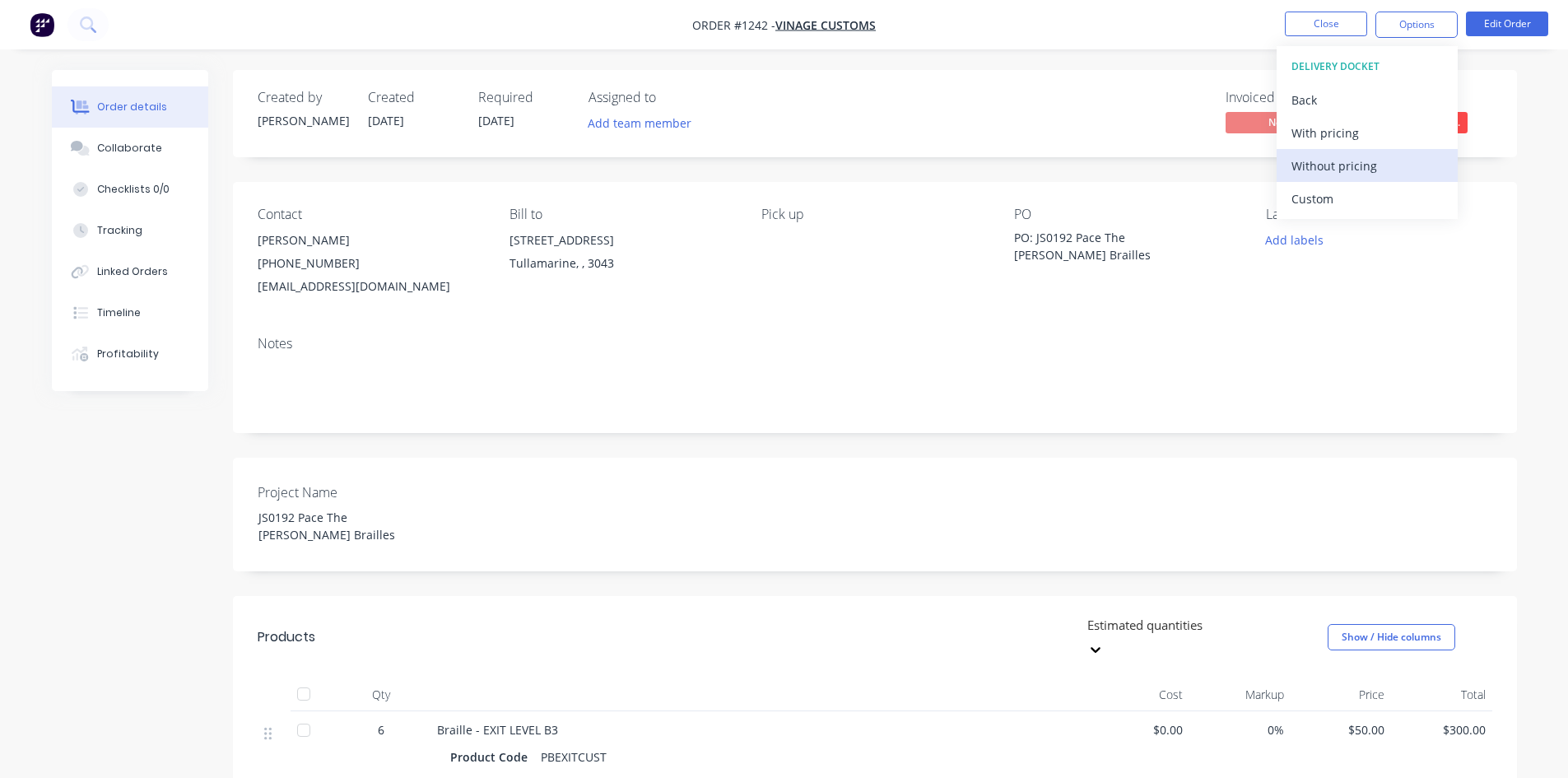
click at [1356, 172] on div "Without pricing" at bounding box center [1367, 165] width 152 height 24
